Goal: Register for event/course

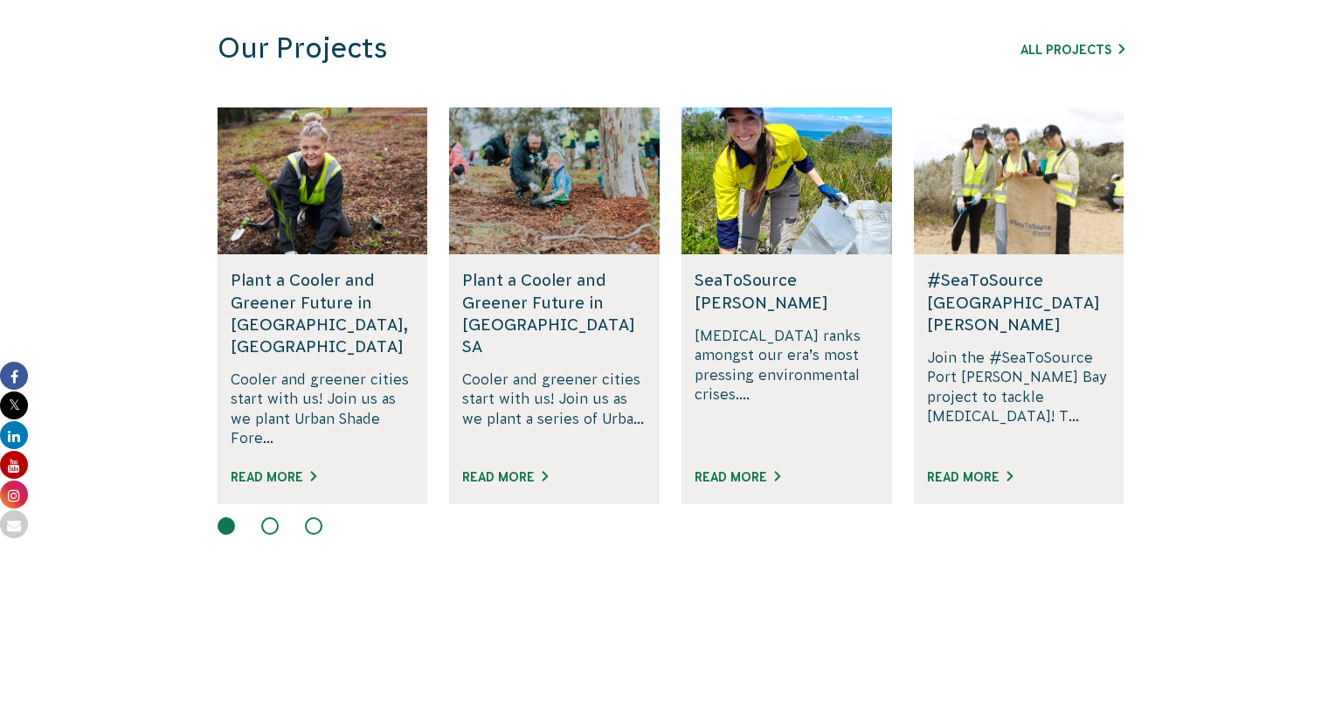
scroll to position [1093, 0]
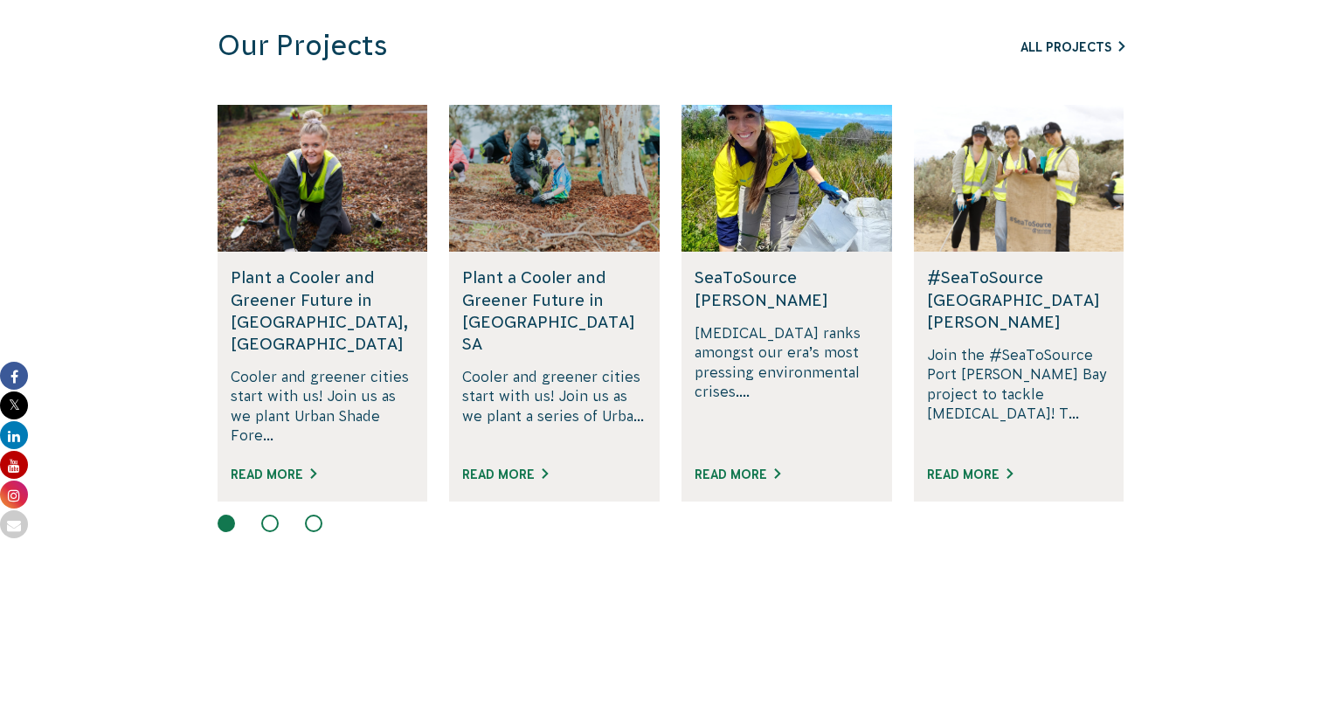
click at [1104, 49] on link "All Projects" at bounding box center [1072, 47] width 104 height 14
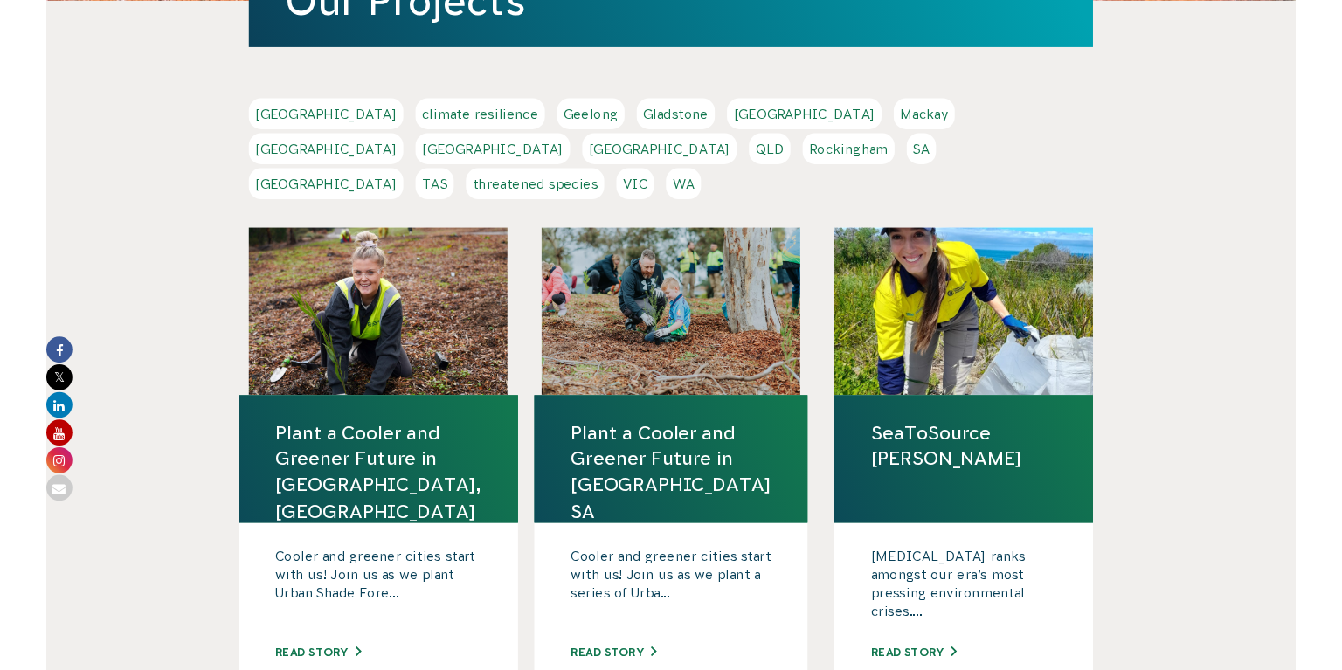
scroll to position [328, 0]
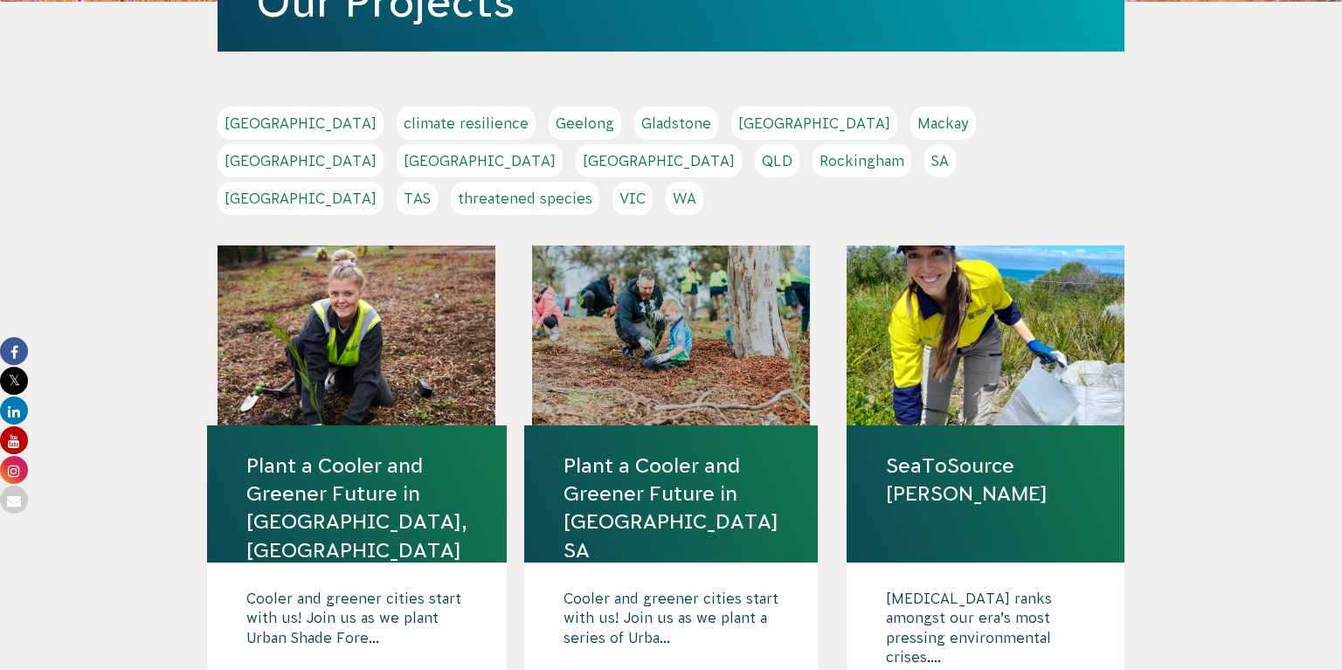
click at [653, 182] on link "VIC" at bounding box center [632, 198] width 40 height 33
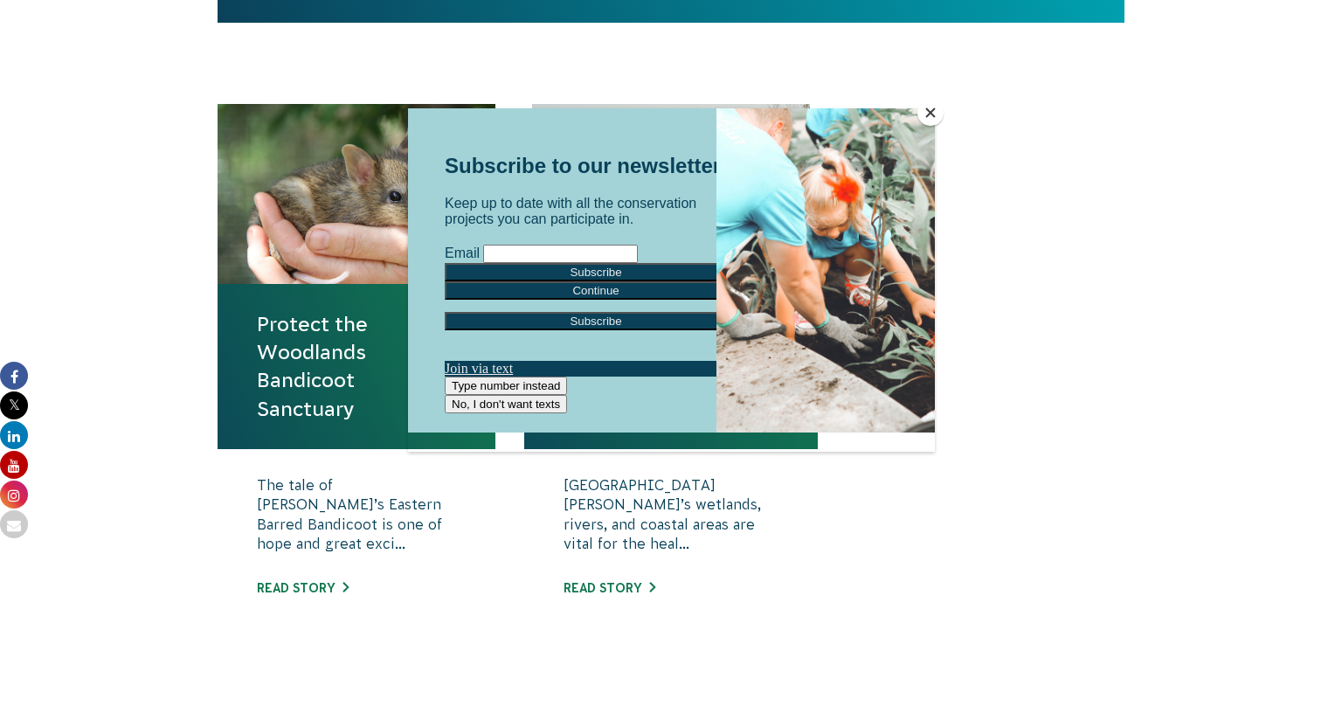
scroll to position [570, 0]
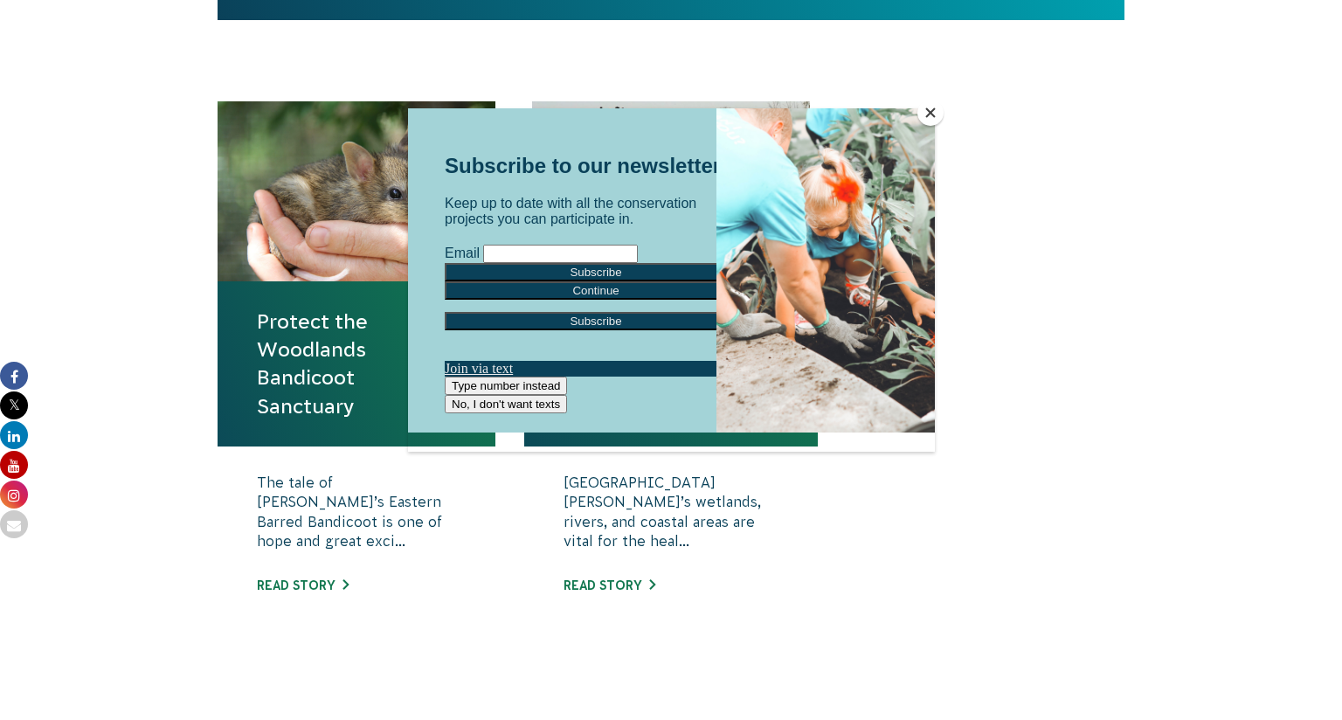
click at [937, 111] on button "Close" at bounding box center [930, 113] width 26 height 26
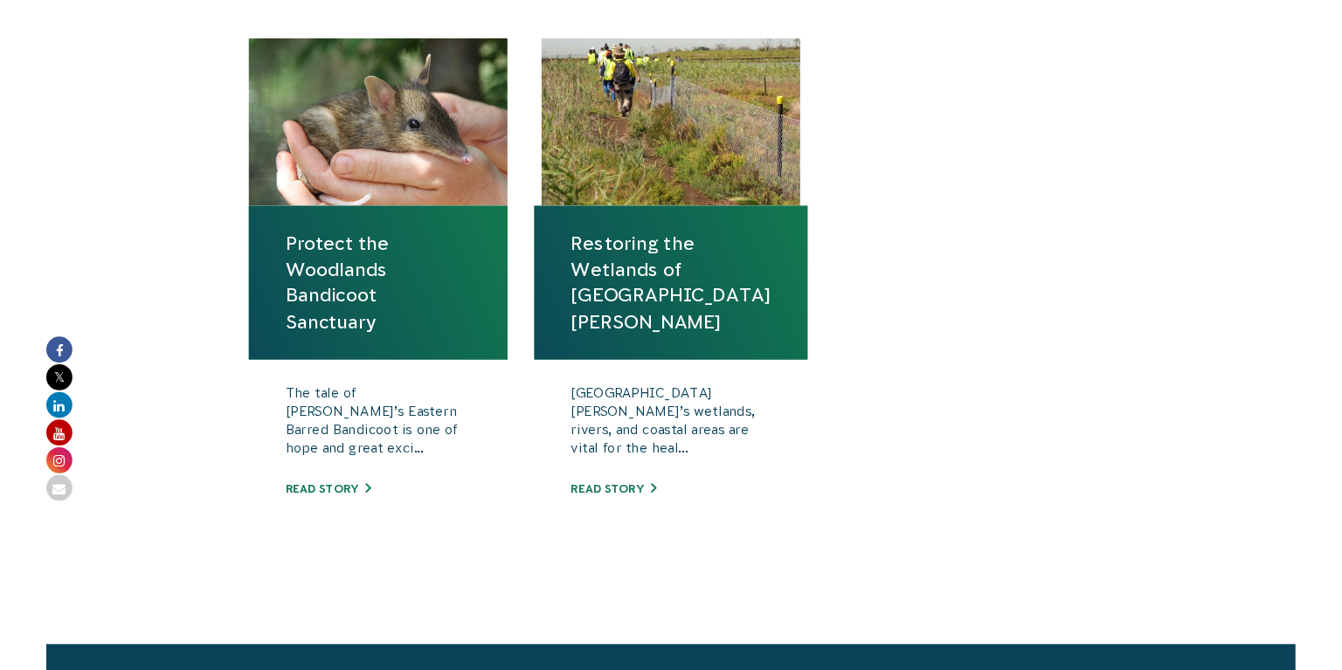
scroll to position [639, 0]
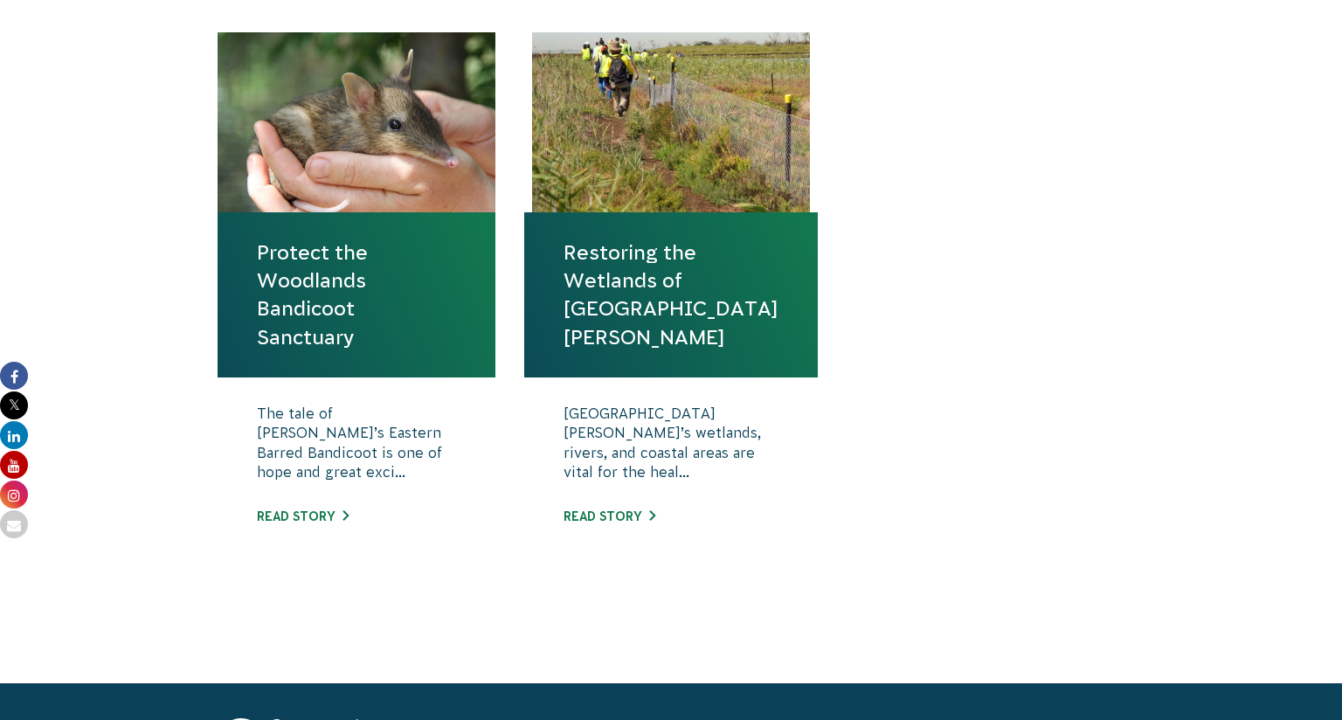
click at [723, 273] on link "Restoring the Wetlands of Port Phillip Bay" at bounding box center [670, 294] width 215 height 113
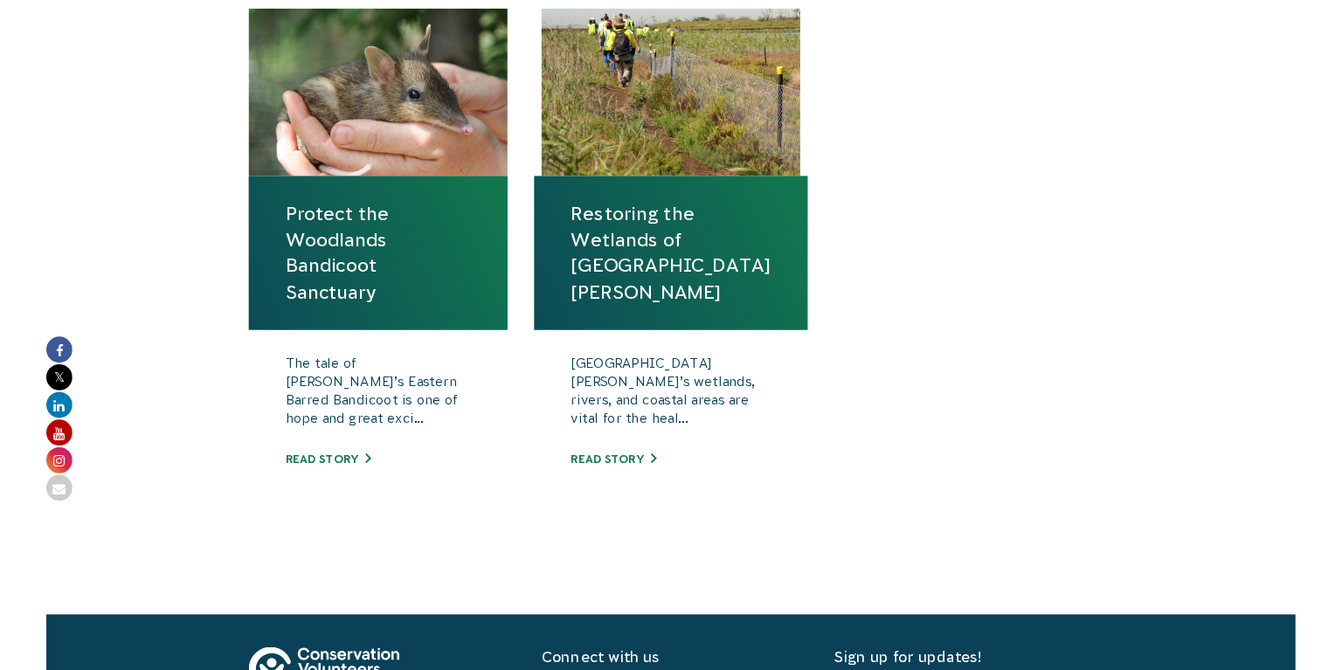
scroll to position [678, 0]
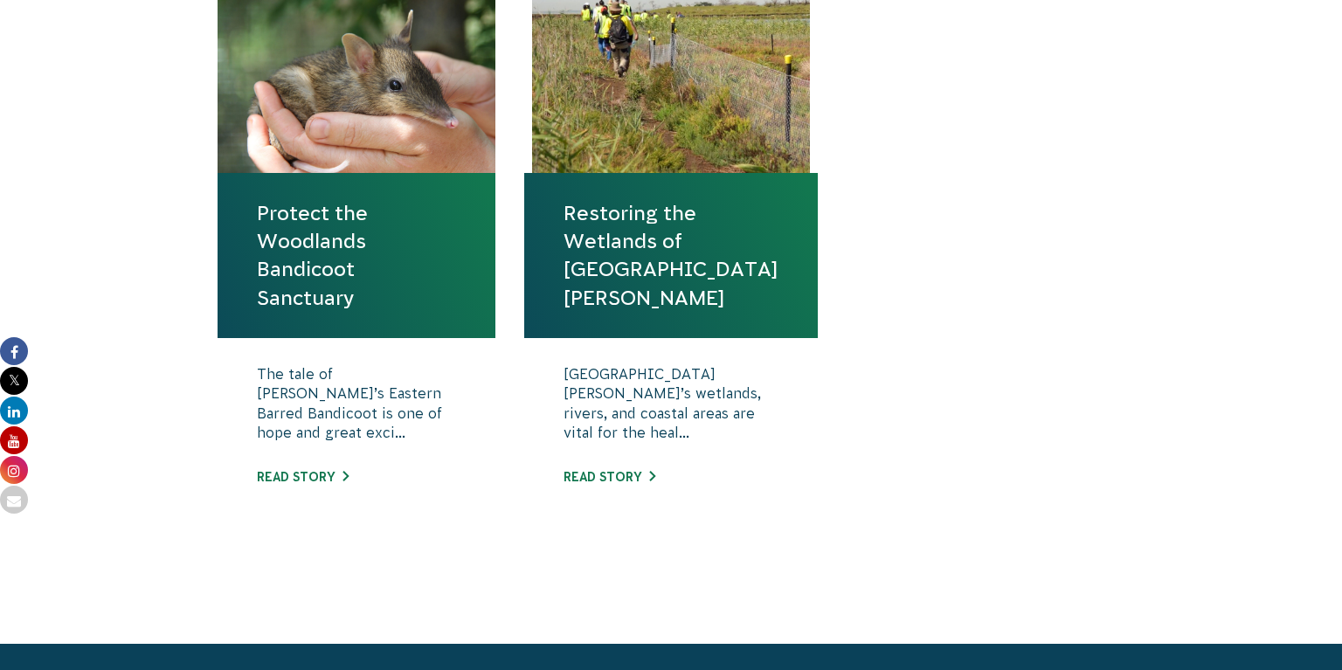
click at [386, 269] on link "Protect the Woodlands Bandicoot Sanctuary" at bounding box center [356, 255] width 199 height 113
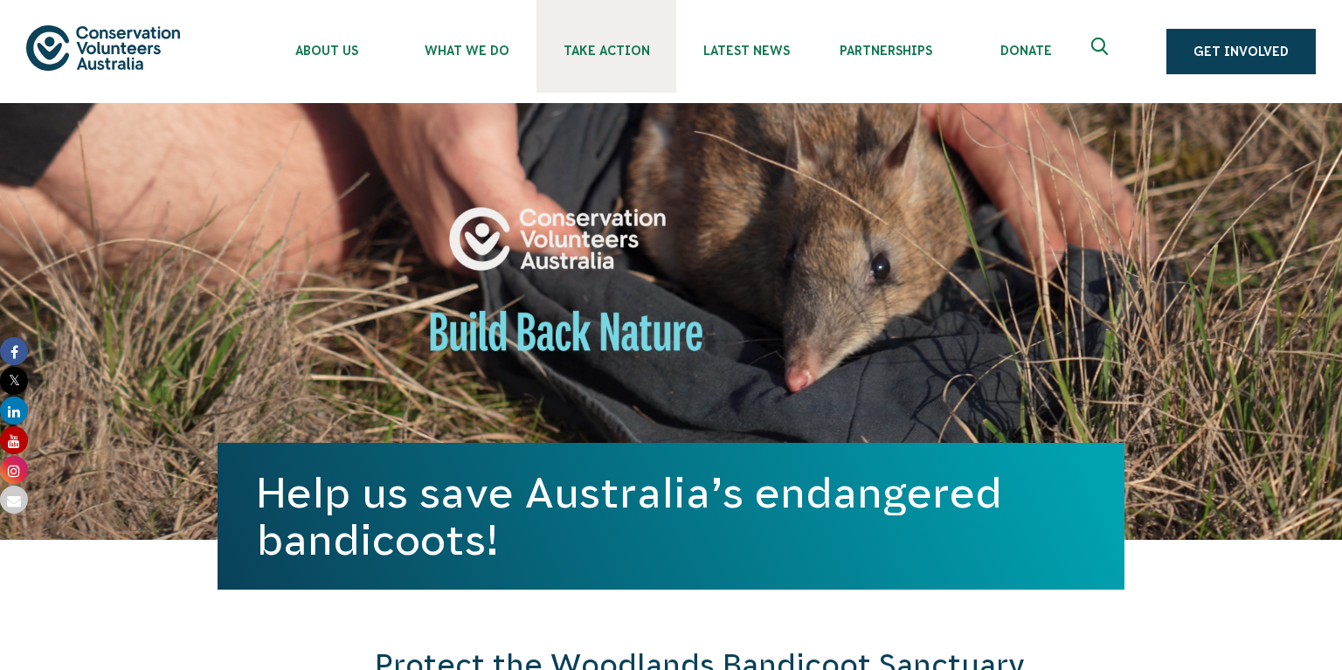
click at [629, 42] on link "Take Action" at bounding box center [606, 46] width 140 height 93
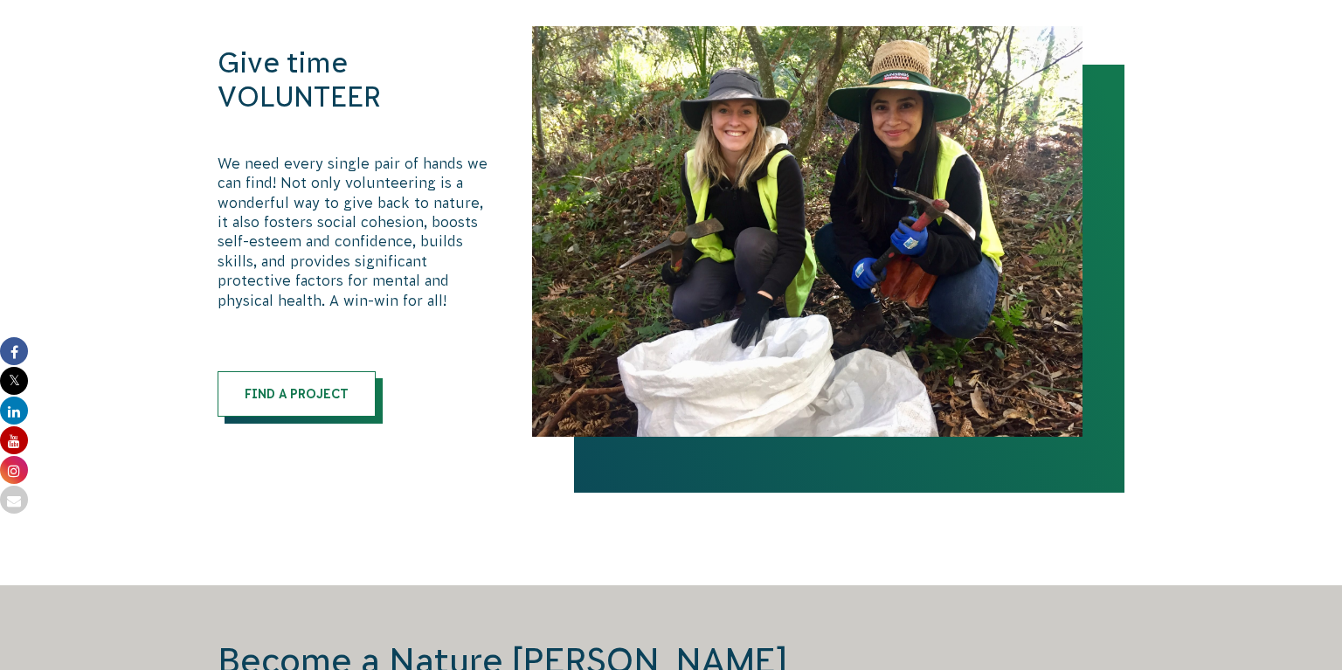
scroll to position [915, 0]
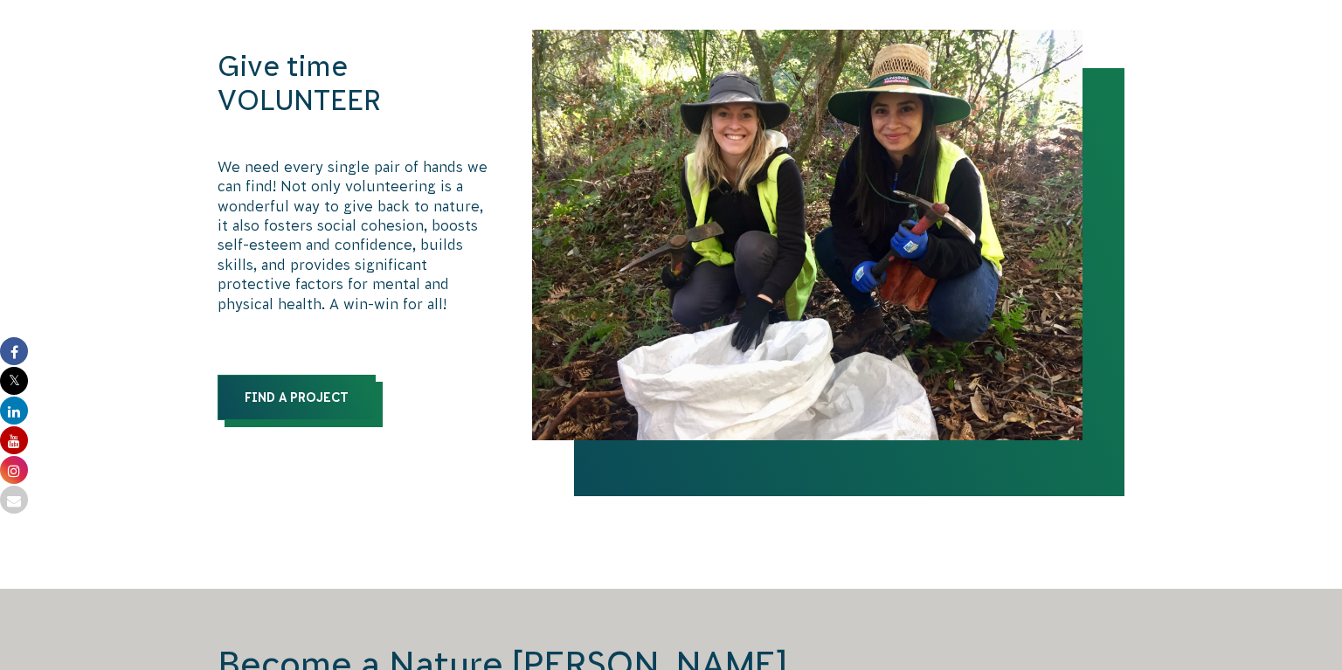
click at [341, 379] on link "Find a Project" at bounding box center [297, 397] width 158 height 45
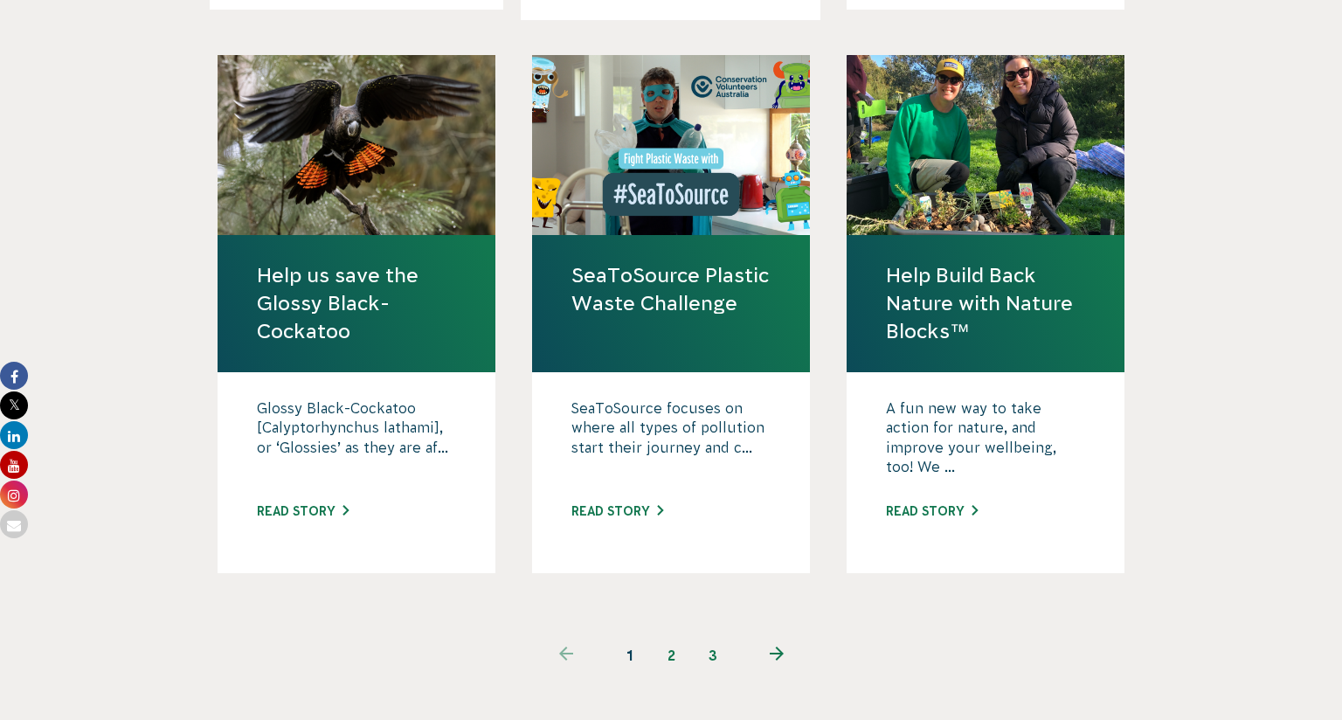
scroll to position [1642, 0]
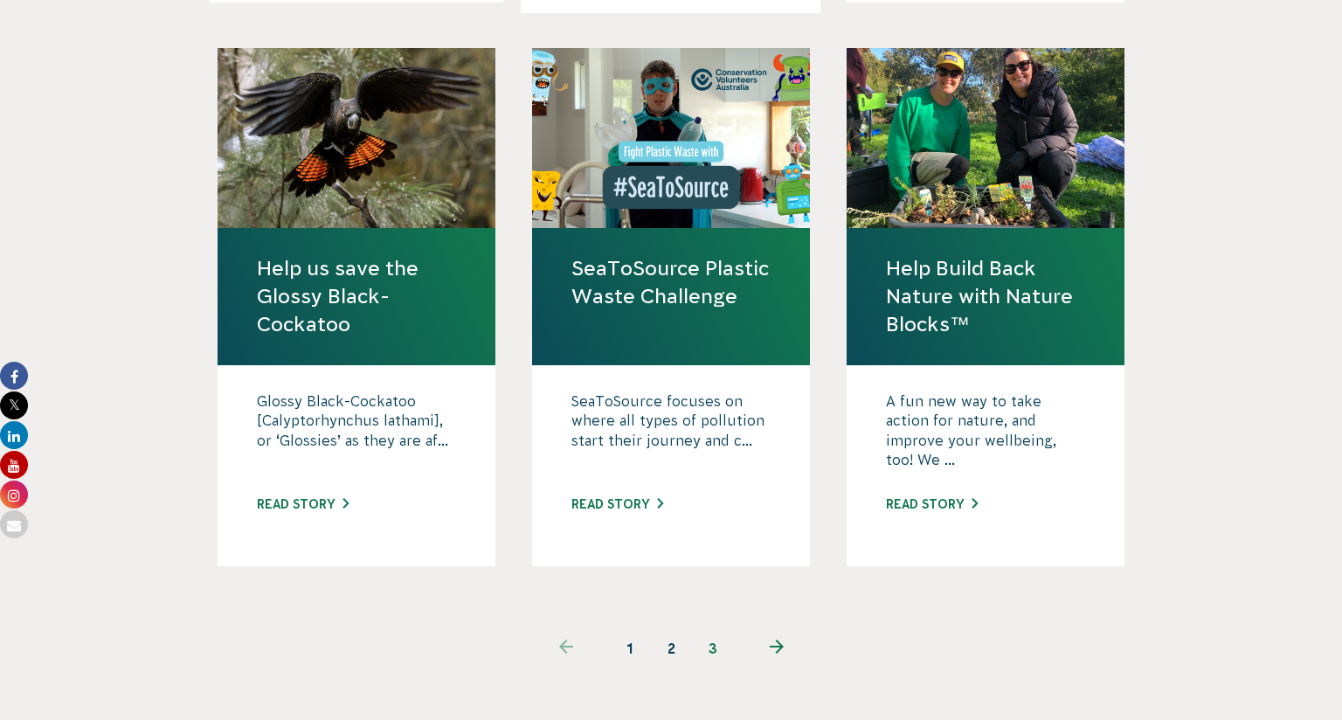
click at [660, 627] on link "2" at bounding box center [671, 648] width 42 height 42
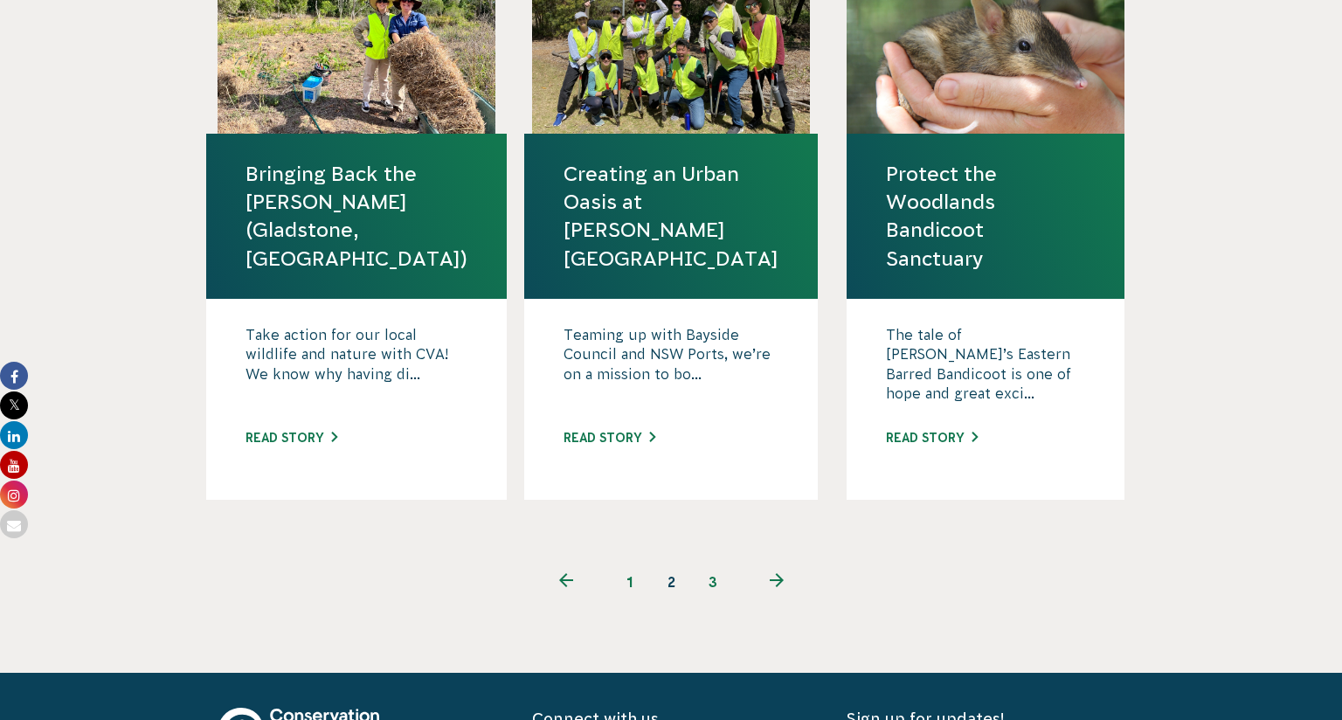
scroll to position [1790, 0]
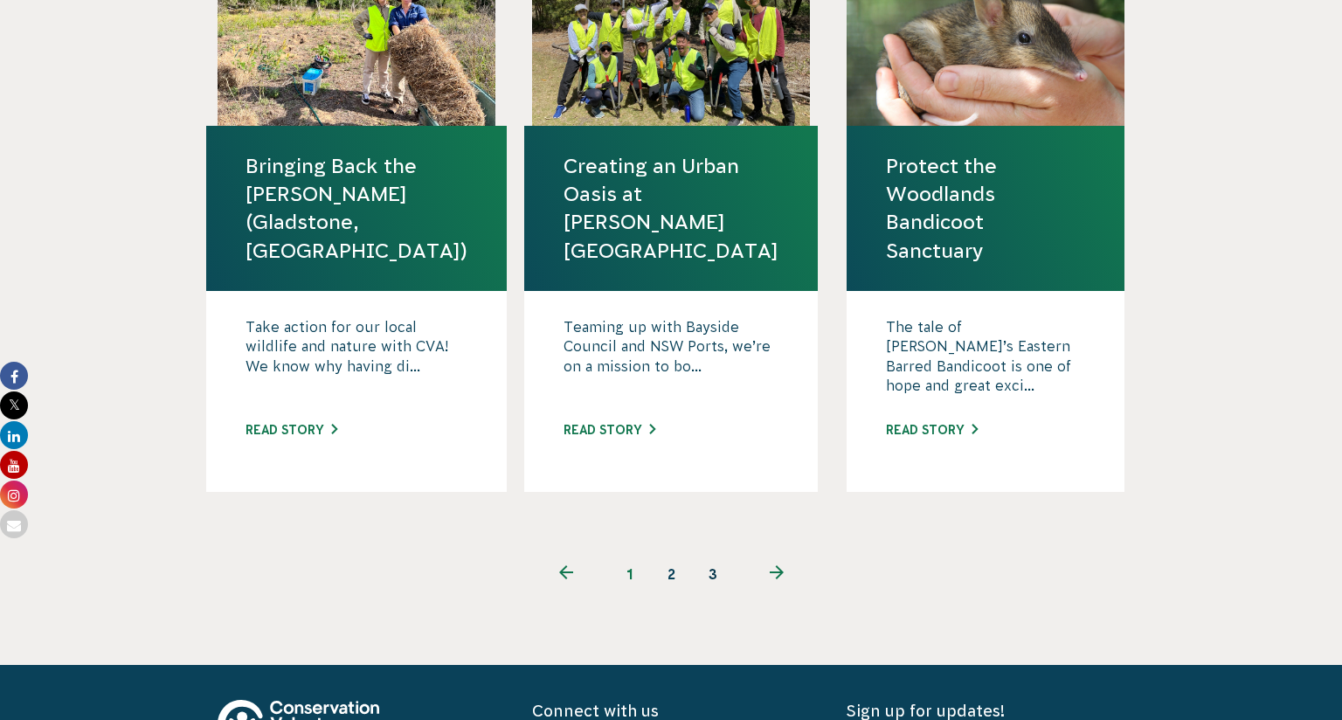
click at [709, 553] on link "3" at bounding box center [713, 574] width 42 height 42
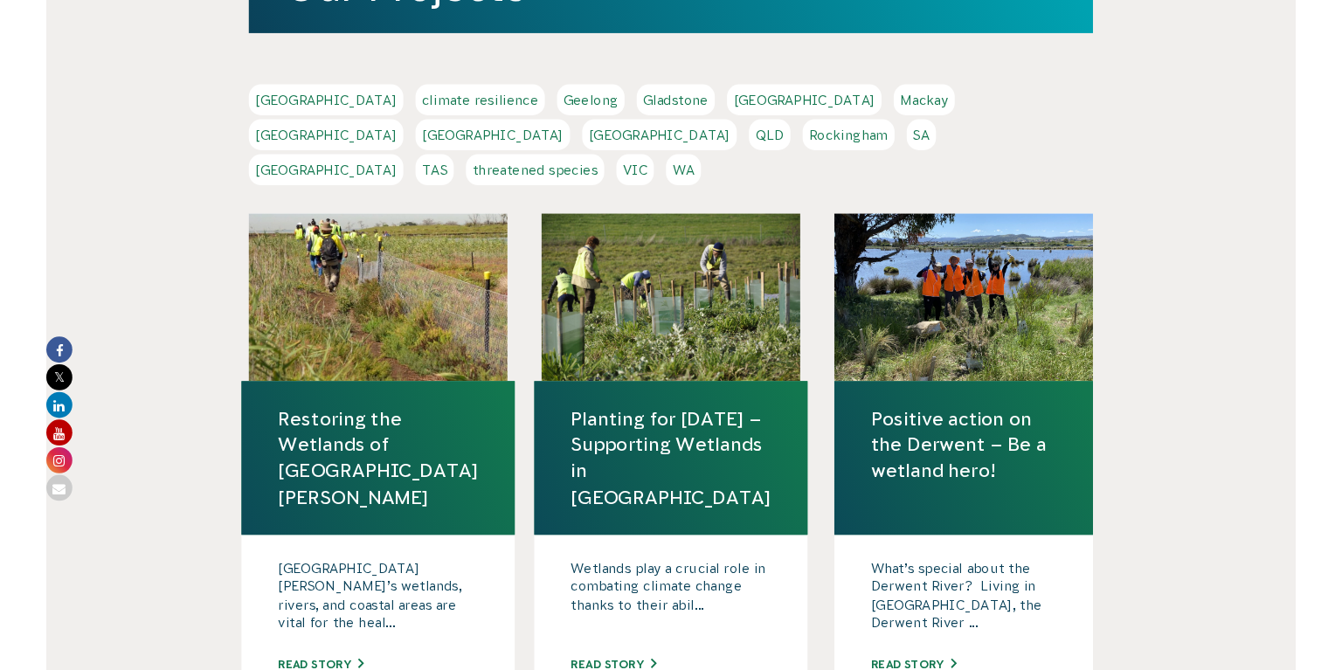
scroll to position [66, 0]
